Goal: Task Accomplishment & Management: Manage account settings

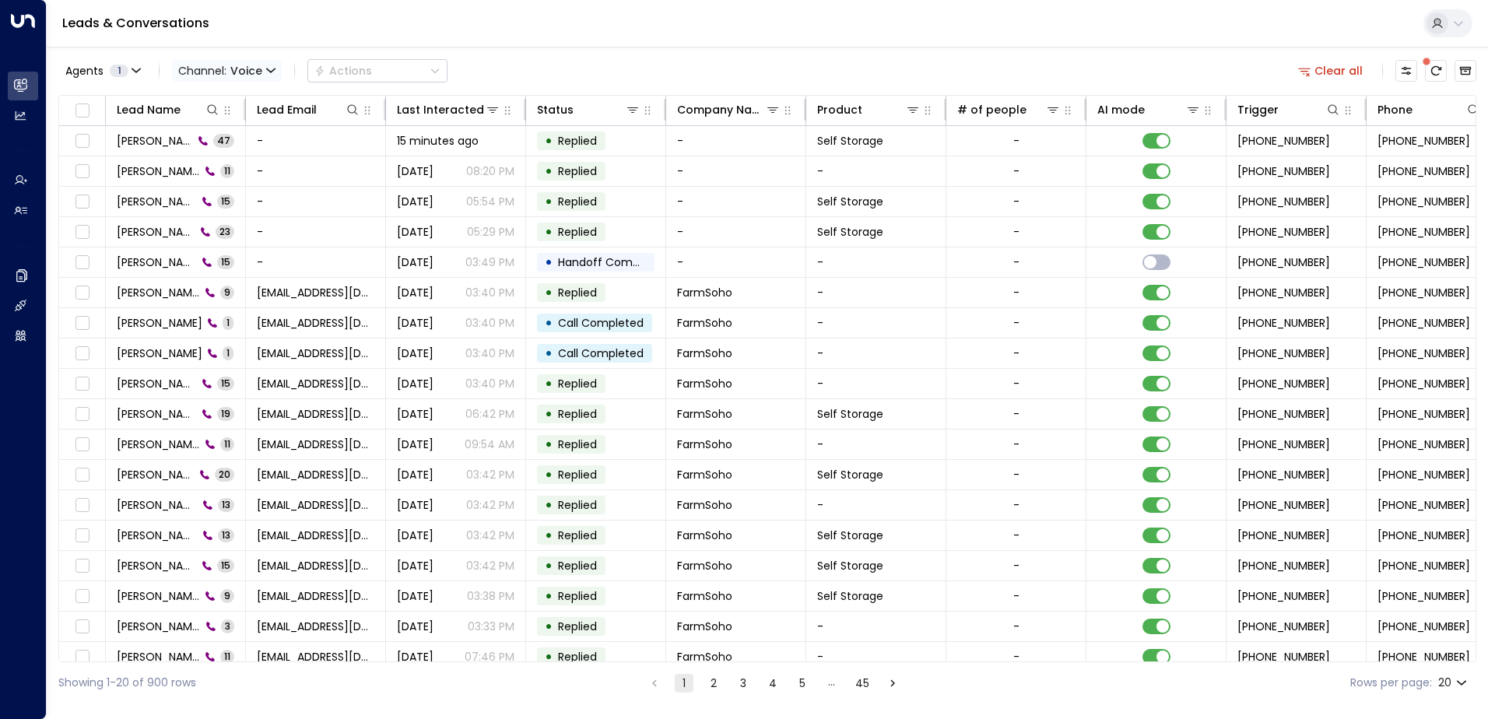
click at [267, 72] on icon "button" at bounding box center [270, 70] width 9 height 9
click at [235, 100] on p "All" at bounding box center [227, 103] width 75 height 16
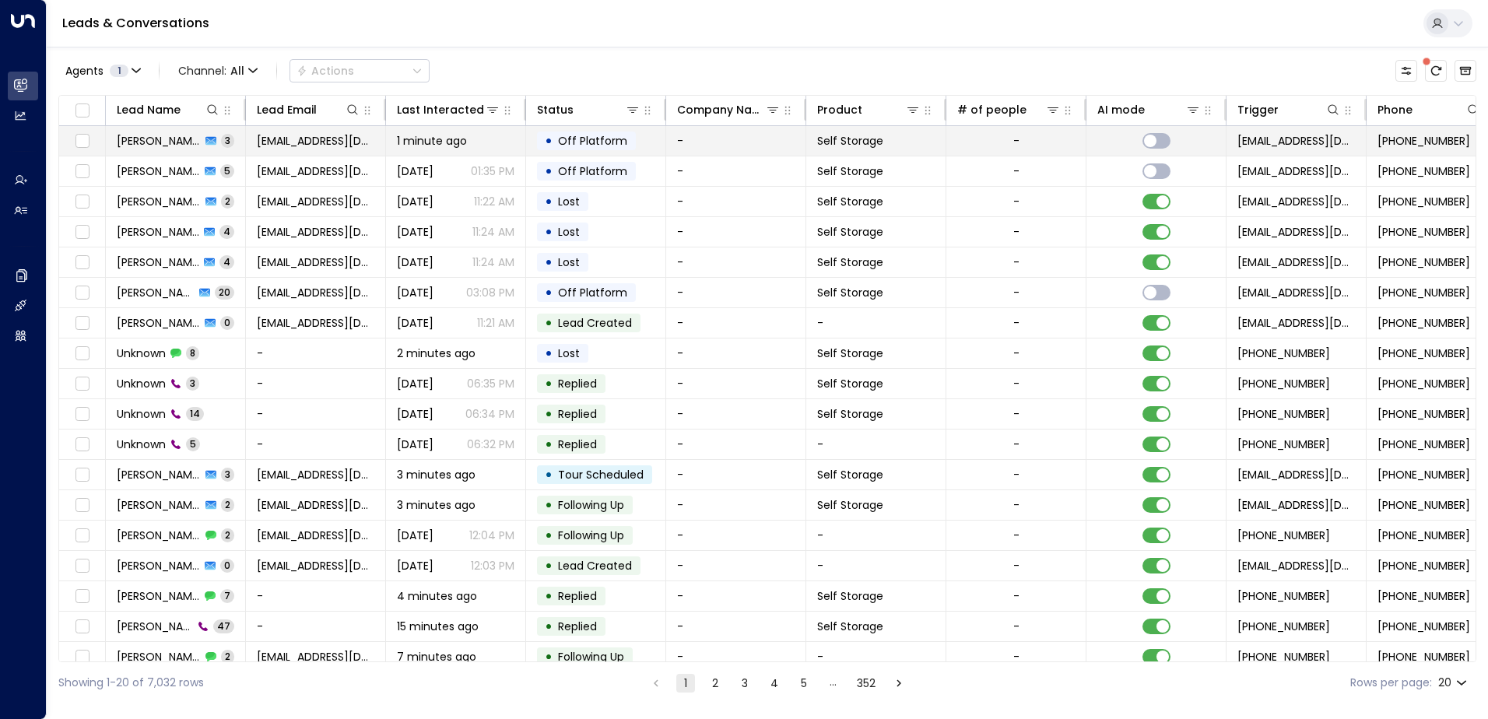
click at [432, 147] on span "1 minute ago" at bounding box center [432, 141] width 70 height 16
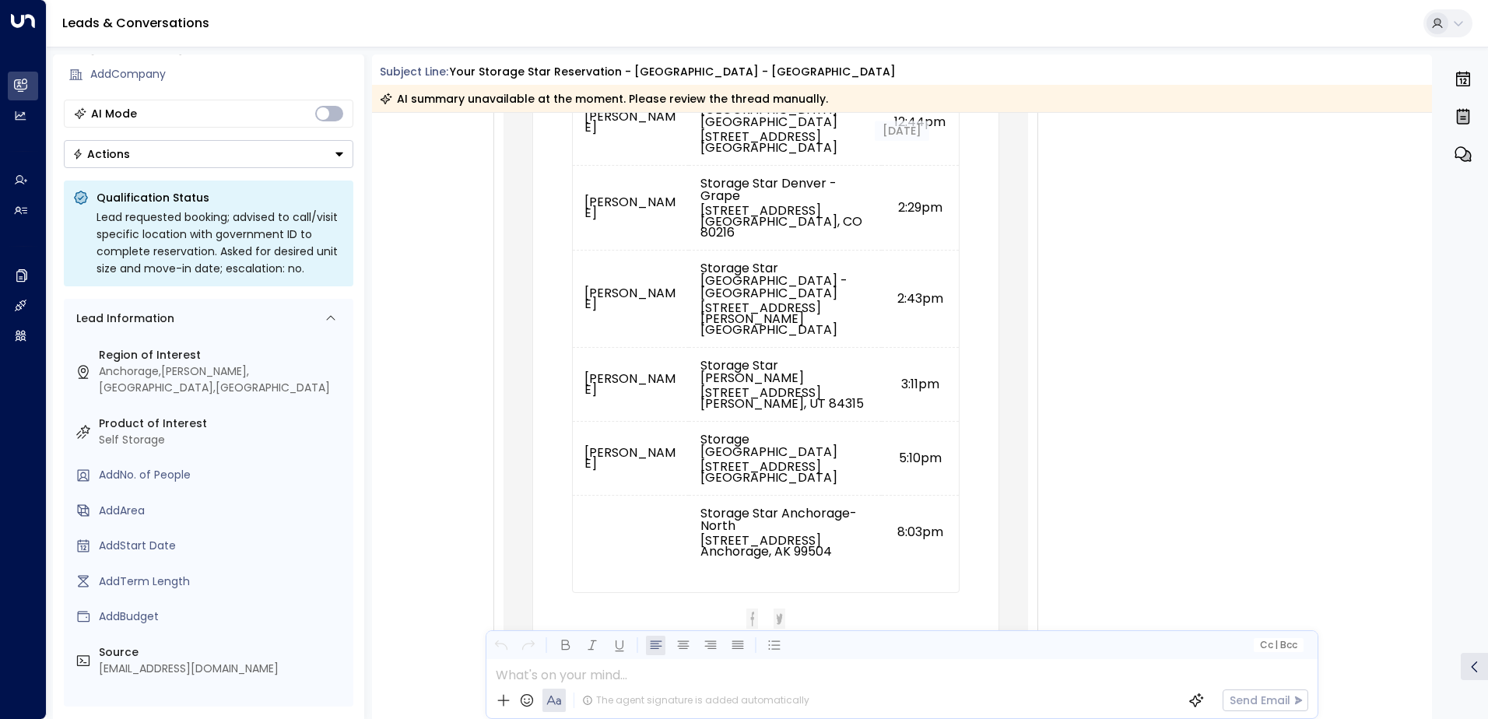
scroll to position [1089, 0]
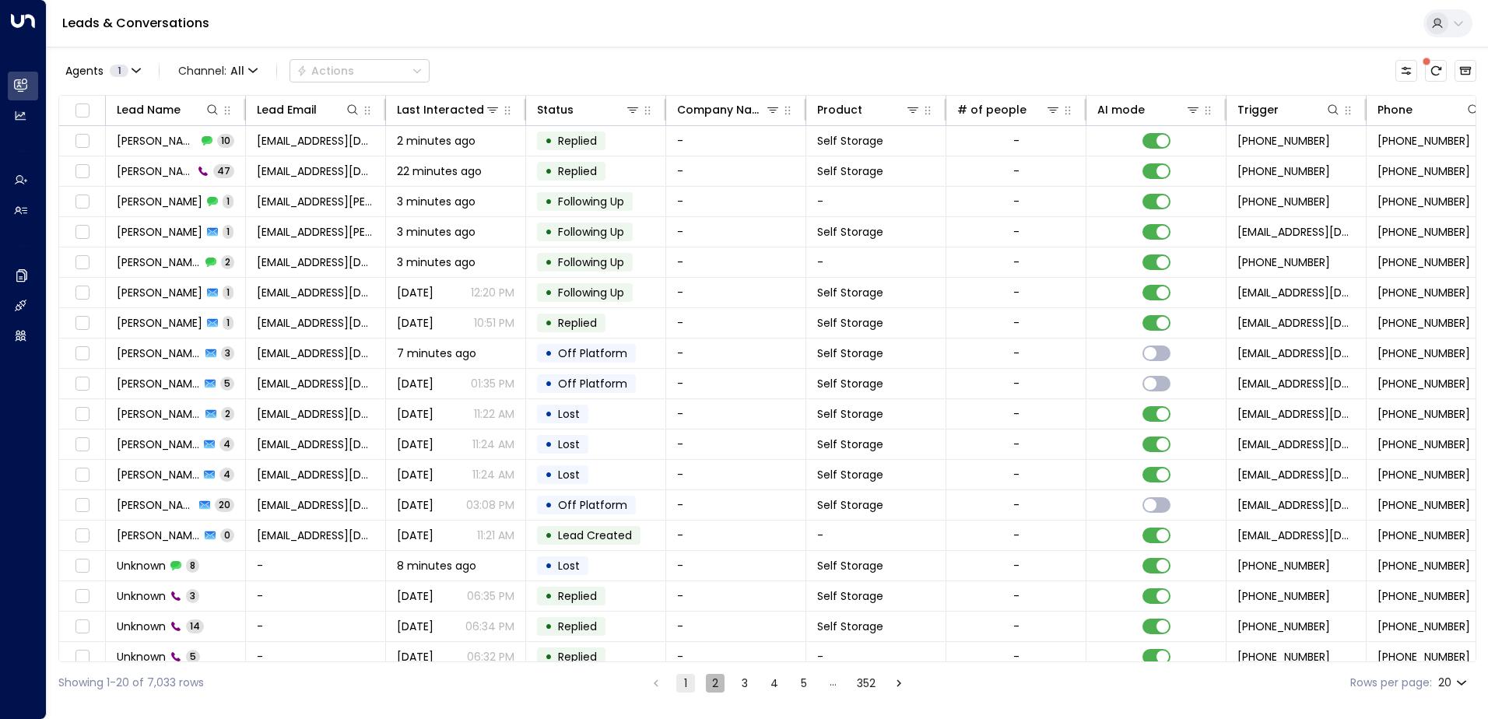
click at [710, 690] on button "2" at bounding box center [715, 683] width 19 height 19
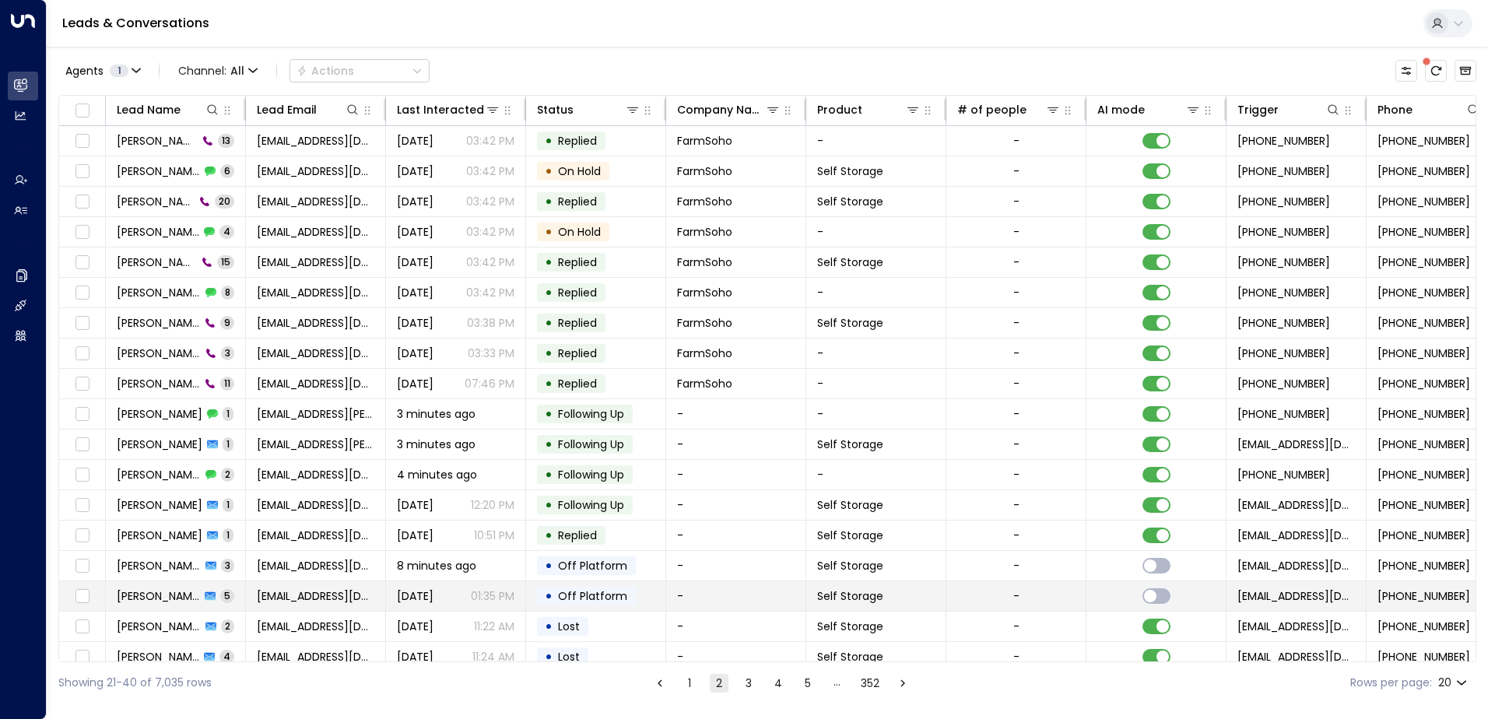
scroll to position [76, 0]
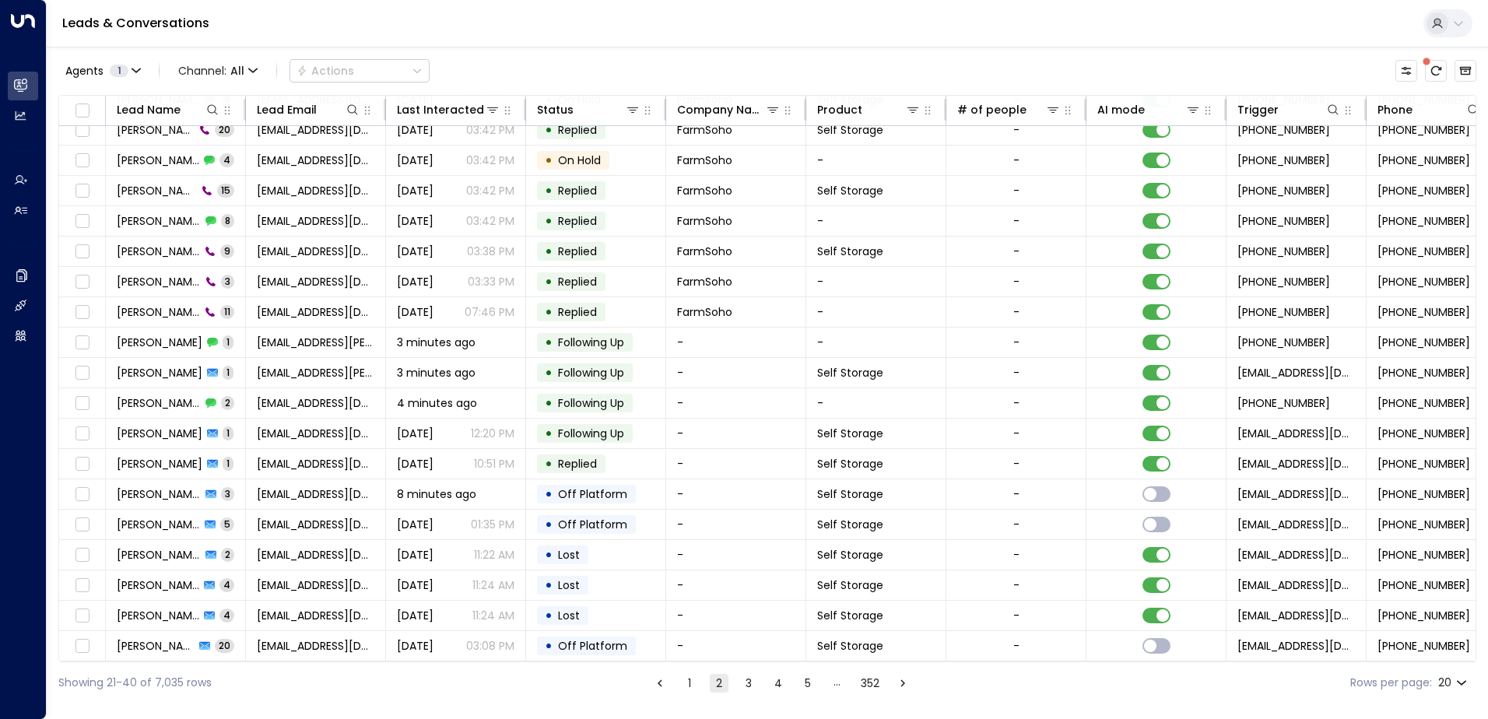
click at [739, 680] on button "3" at bounding box center [748, 683] width 19 height 19
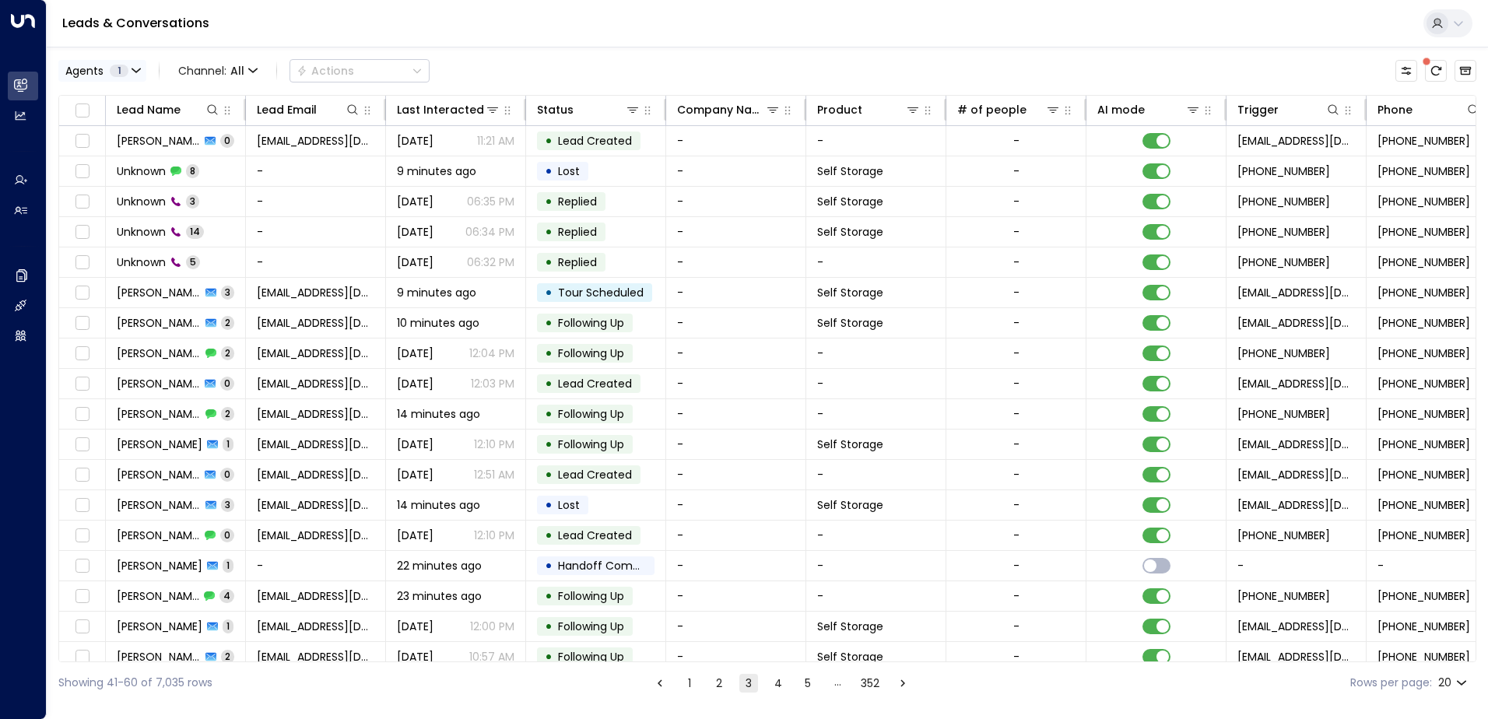
click at [119, 63] on button "Agents 1" at bounding box center [102, 71] width 88 height 22
drag, startPoint x: 119, startPoint y: 63, endPoint x: 147, endPoint y: 57, distance: 28.7
click at [124, 63] on div at bounding box center [744, 359] width 1488 height 719
click at [207, 107] on icon at bounding box center [212, 109] width 12 height 12
type input "*****"
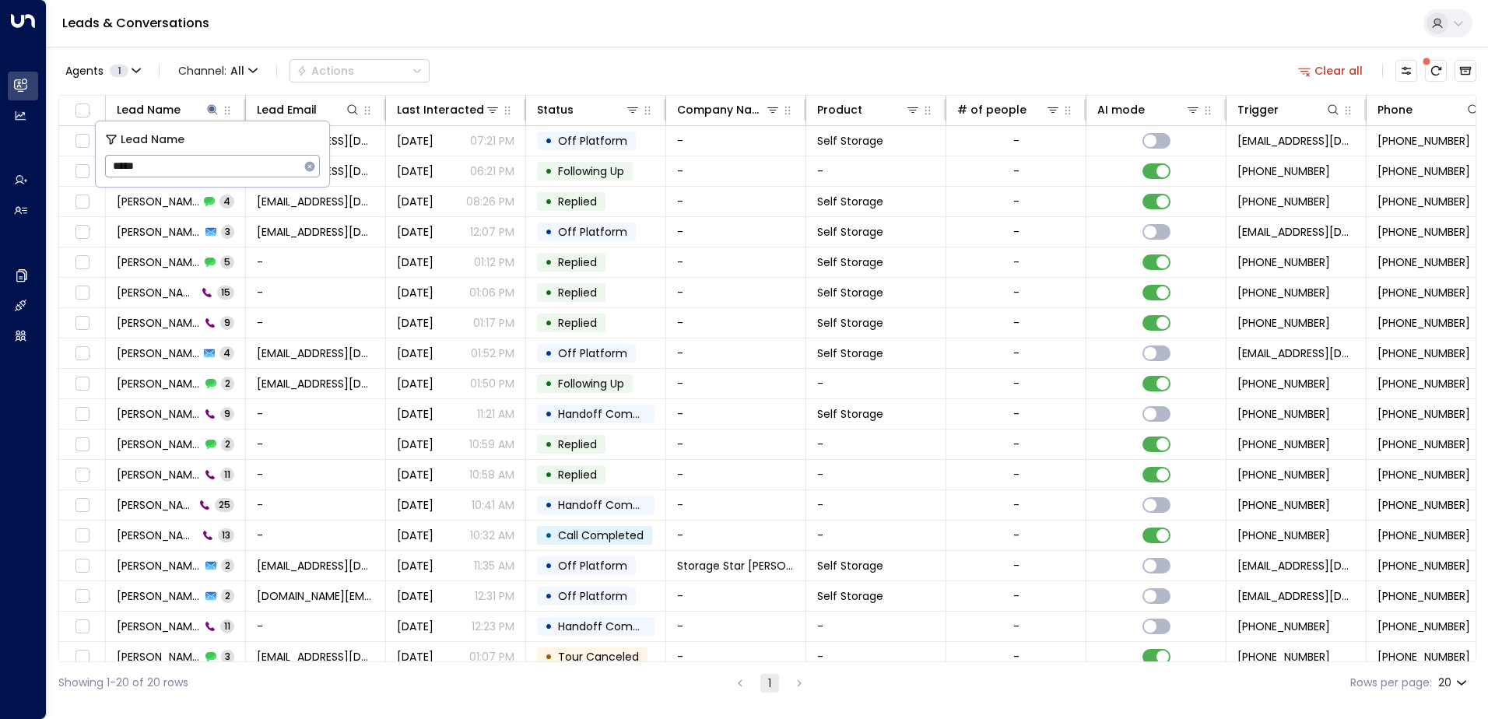
click at [465, 20] on div "Leads & Conversations" at bounding box center [767, 23] width 1441 height 47
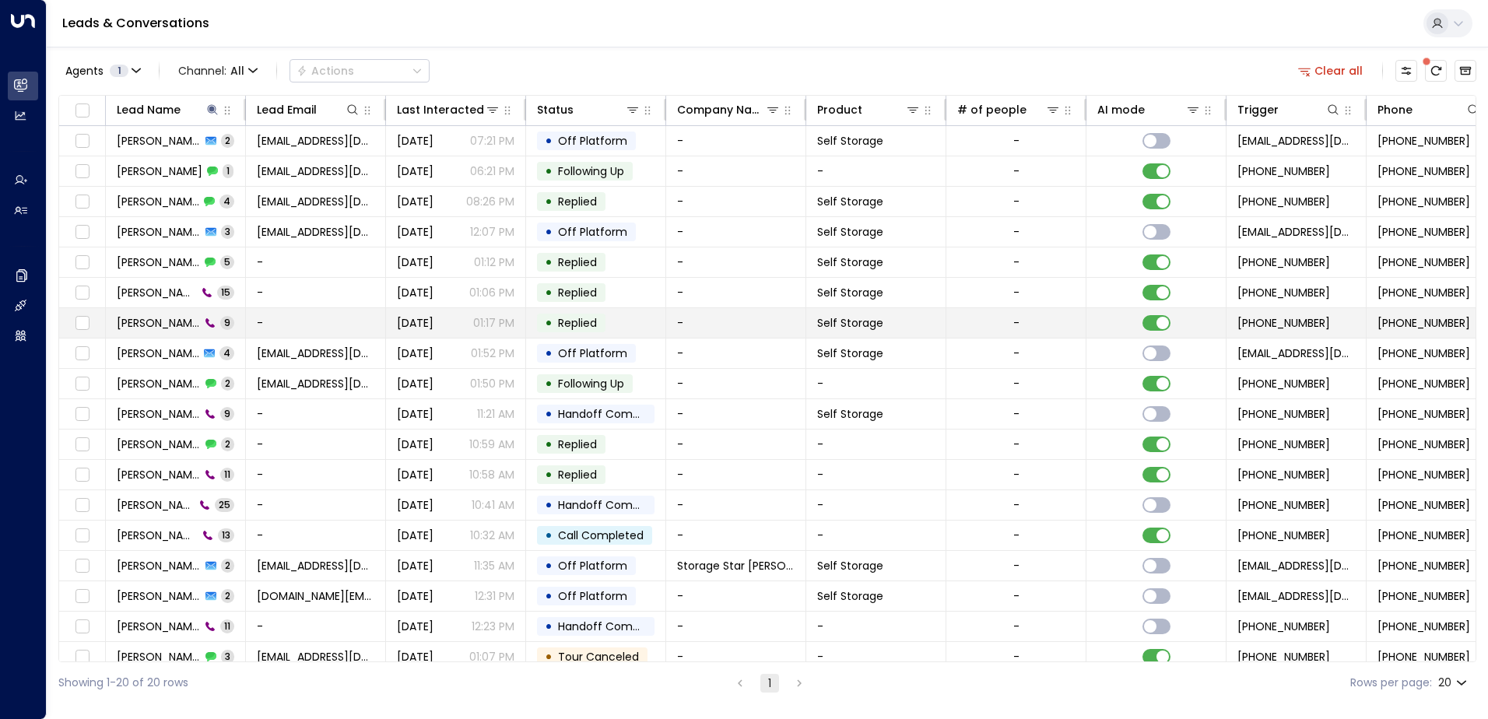
click at [109, 312] on td "[PERSON_NAME] 9" at bounding box center [176, 323] width 140 height 30
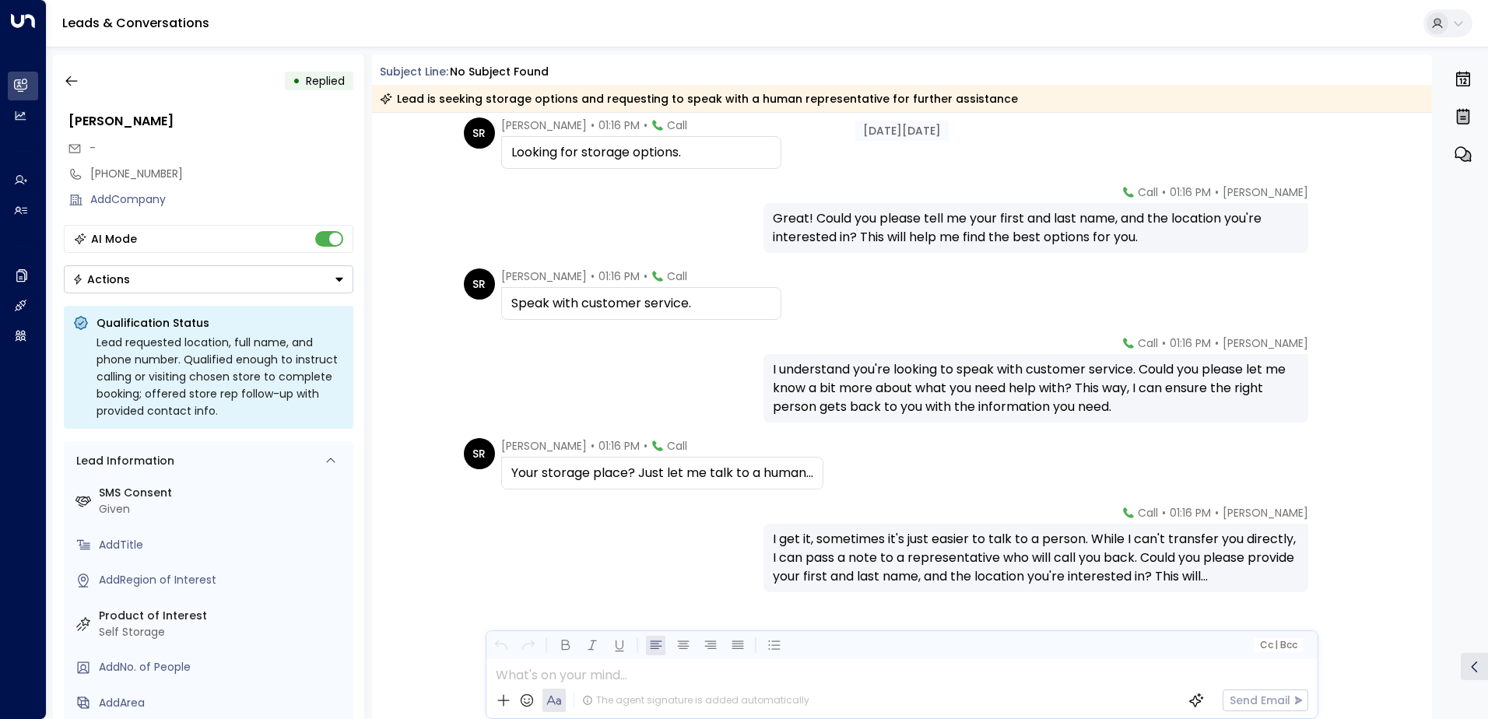
scroll to position [328, 0]
